Goal: Information Seeking & Learning: Learn about a topic

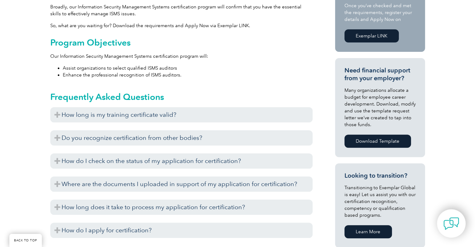
scroll to position [262, 0]
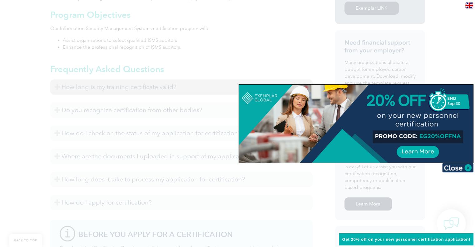
click at [139, 86] on div at bounding box center [237, 123] width 475 height 247
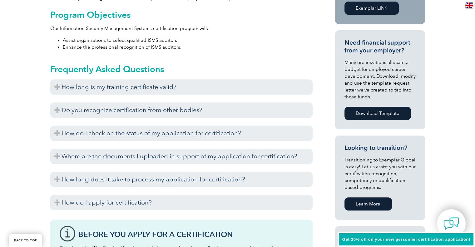
click at [139, 86] on h3 "How long is my training certificate valid?" at bounding box center [181, 86] width 262 height 15
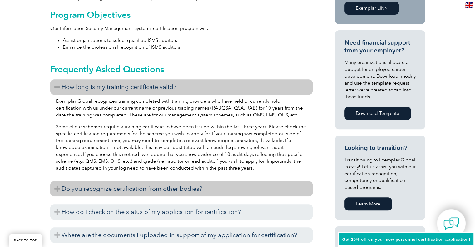
click at [122, 187] on h3 "Do you recognize certification from other bodies?" at bounding box center [181, 188] width 262 height 15
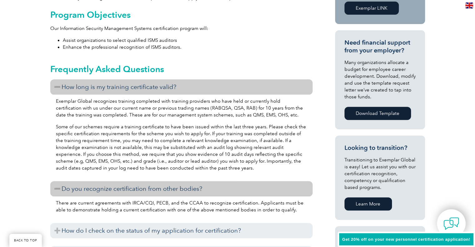
click at [122, 187] on h3 "Do you recognize certification from other bodies?" at bounding box center [181, 188] width 262 height 15
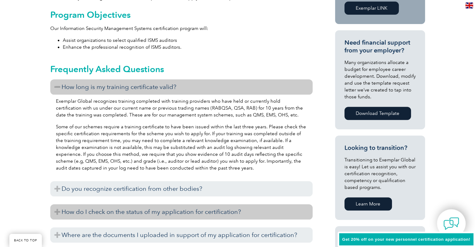
click at [115, 206] on h3 "How do I check on the status of my application for certification?" at bounding box center [181, 211] width 262 height 15
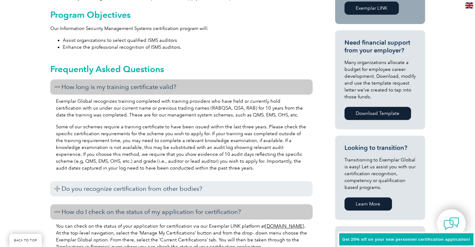
click at [115, 206] on h3 "How do I check on the status of my application for certification?" at bounding box center [181, 211] width 262 height 15
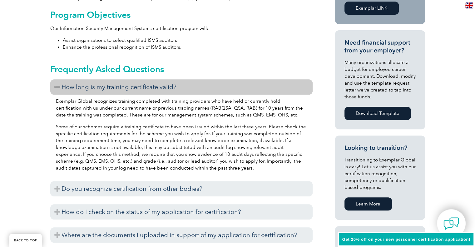
drag, startPoint x: 115, startPoint y: 206, endPoint x: 106, endPoint y: 156, distance: 50.6
click at [106, 156] on div "How long is my training certificate valid? Exemplar Global recognizes training …" at bounding box center [181, 185] width 262 height 213
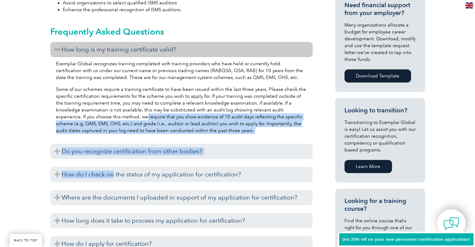
scroll to position [302, 0]
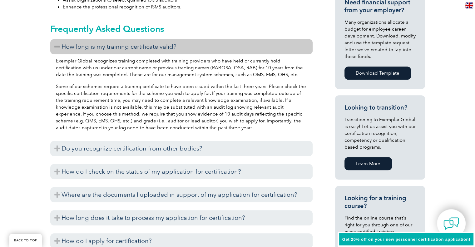
click at [112, 85] on p "Some of our schemes require a training certificate to have been issued within t…" at bounding box center [181, 107] width 251 height 48
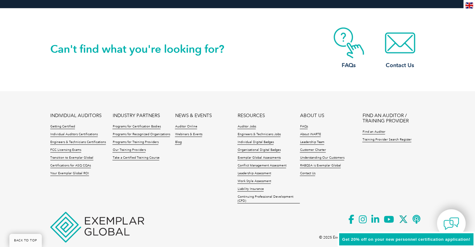
scroll to position [886, 0]
